Goal: Task Accomplishment & Management: Manage account settings

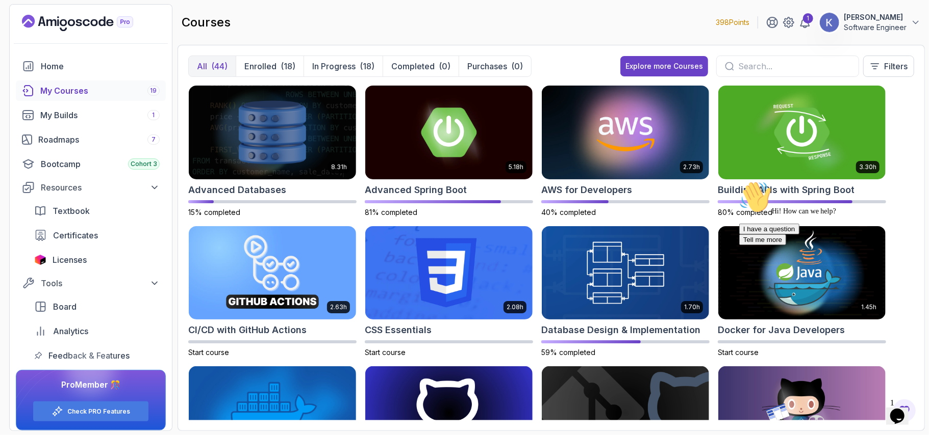
click at [862, 19] on p "[PERSON_NAME]" at bounding box center [874, 17] width 63 height 10
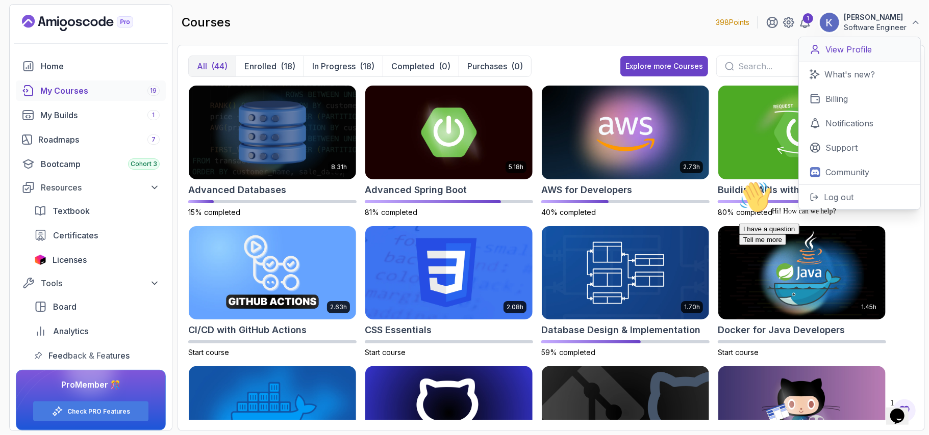
click at [849, 44] on p "View Profile" at bounding box center [848, 49] width 46 height 12
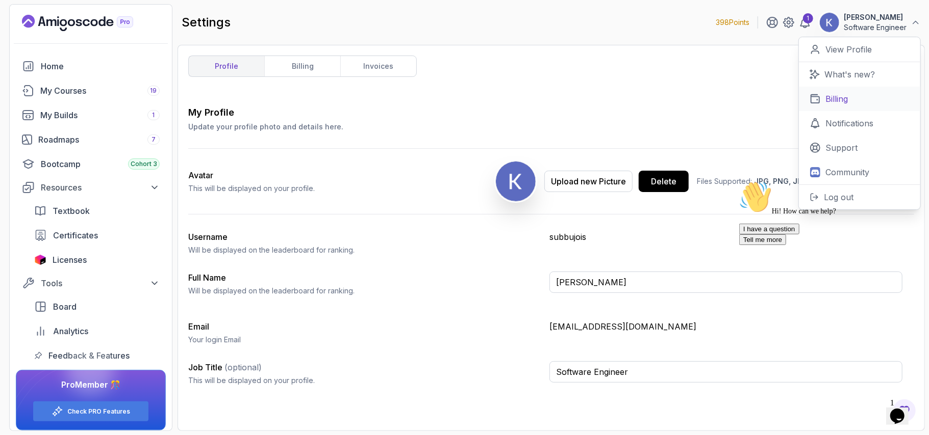
type input "Software Engineer"
click at [311, 73] on link "billing" at bounding box center [302, 66] width 76 height 20
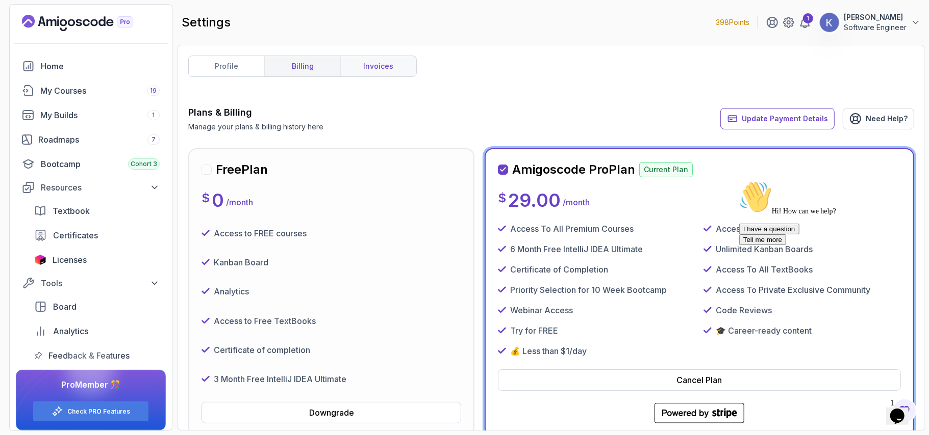
click at [403, 68] on link "invoices" at bounding box center [378, 66] width 76 height 20
click at [382, 63] on link "invoices" at bounding box center [378, 66] width 76 height 20
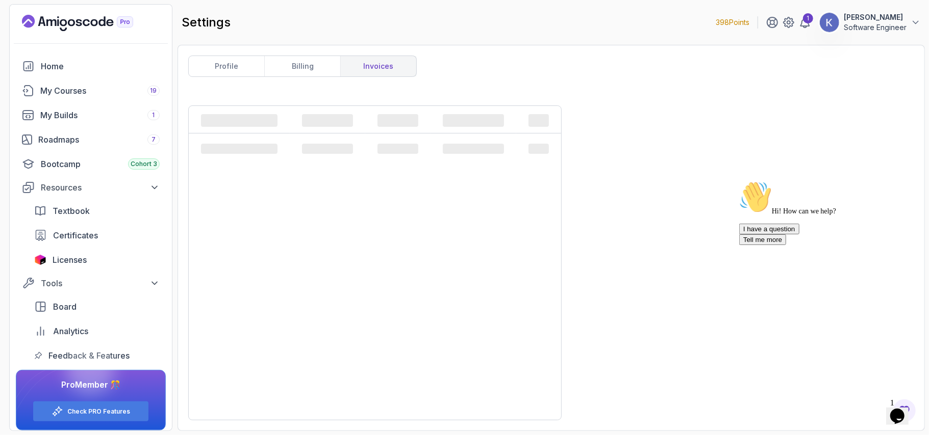
click at [382, 63] on link "invoices" at bounding box center [378, 66] width 76 height 20
